Goal: Complete application form

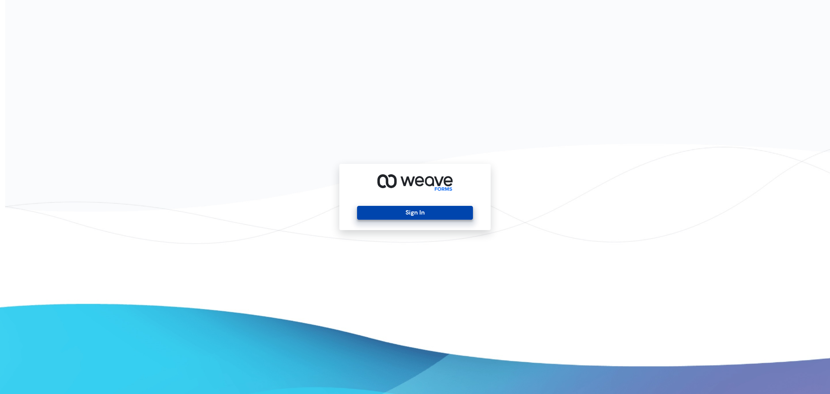
click at [403, 212] on button "Sign In" at bounding box center [414, 213] width 115 height 14
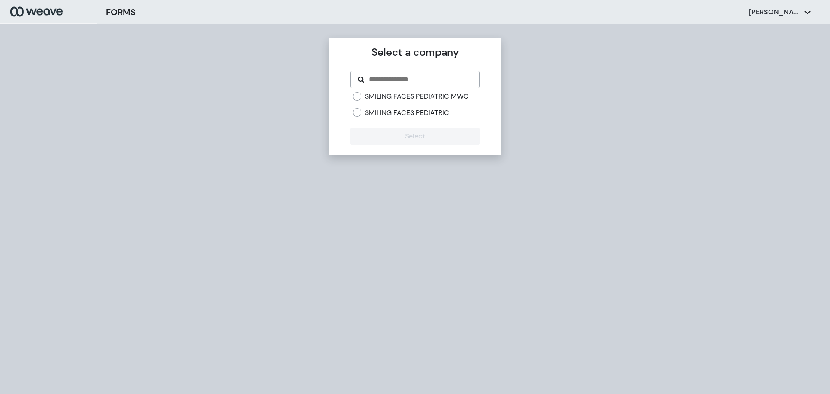
click at [433, 99] on label "SMILING FACES PEDIATRIC MWC" at bounding box center [417, 97] width 104 height 10
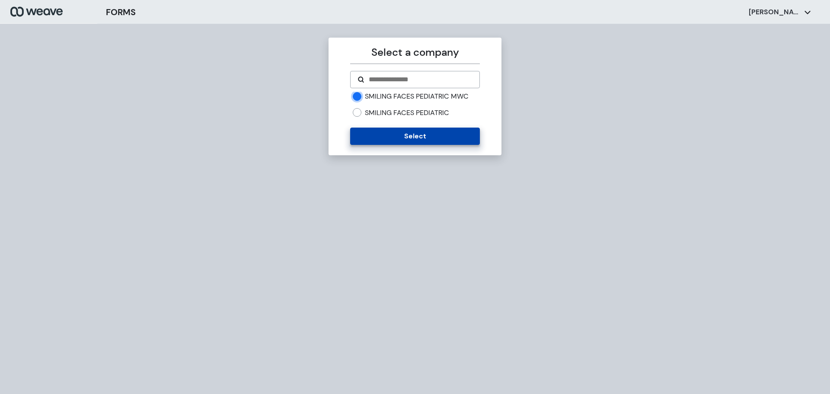
click at [418, 139] on button "Select" at bounding box center [414, 135] width 129 height 17
